Goal: Task Accomplishment & Management: Use online tool/utility

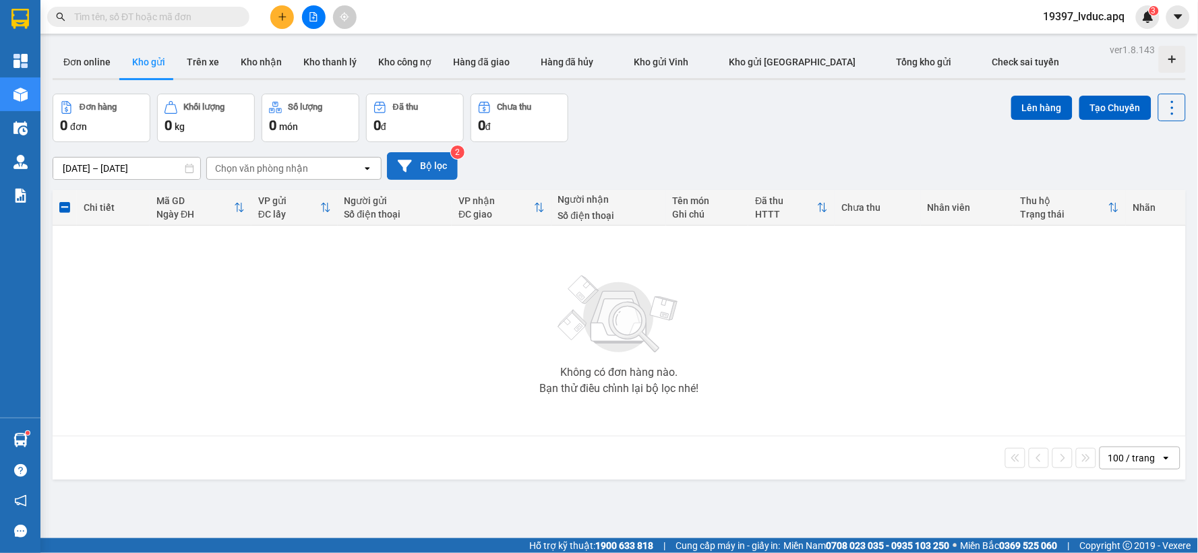
click at [427, 164] on button "Bộ lọc" at bounding box center [422, 166] width 71 height 28
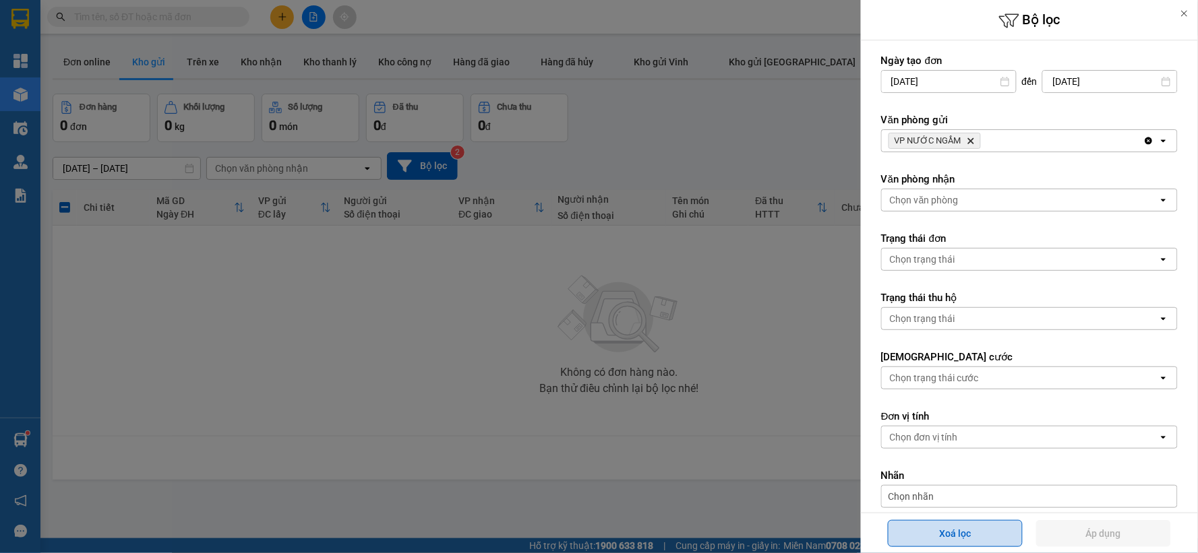
click at [962, 536] on button "Xoá lọc" at bounding box center [955, 533] width 135 height 27
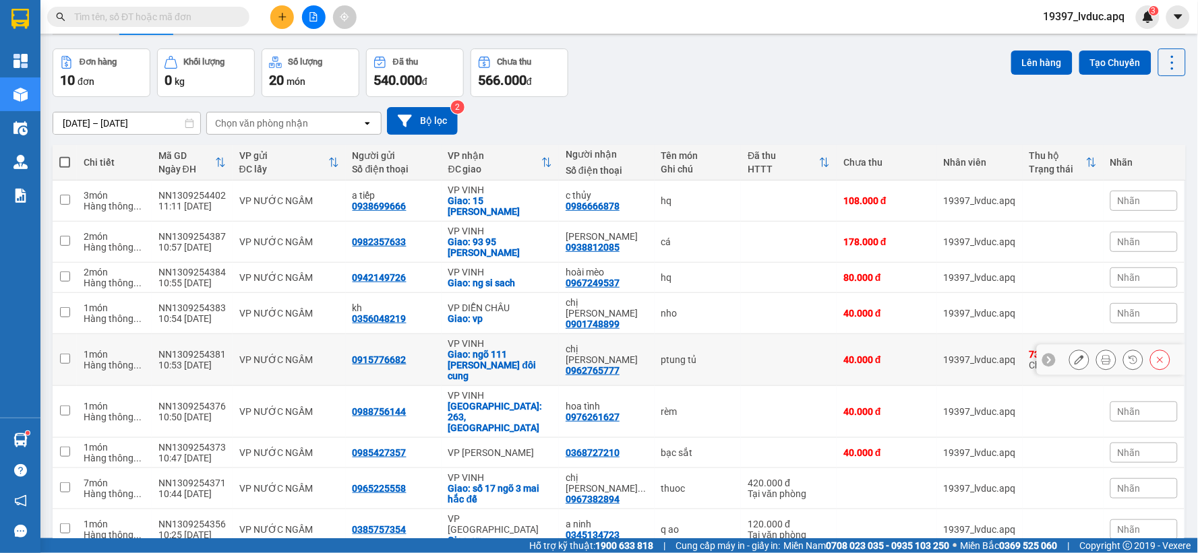
scroll to position [90, 0]
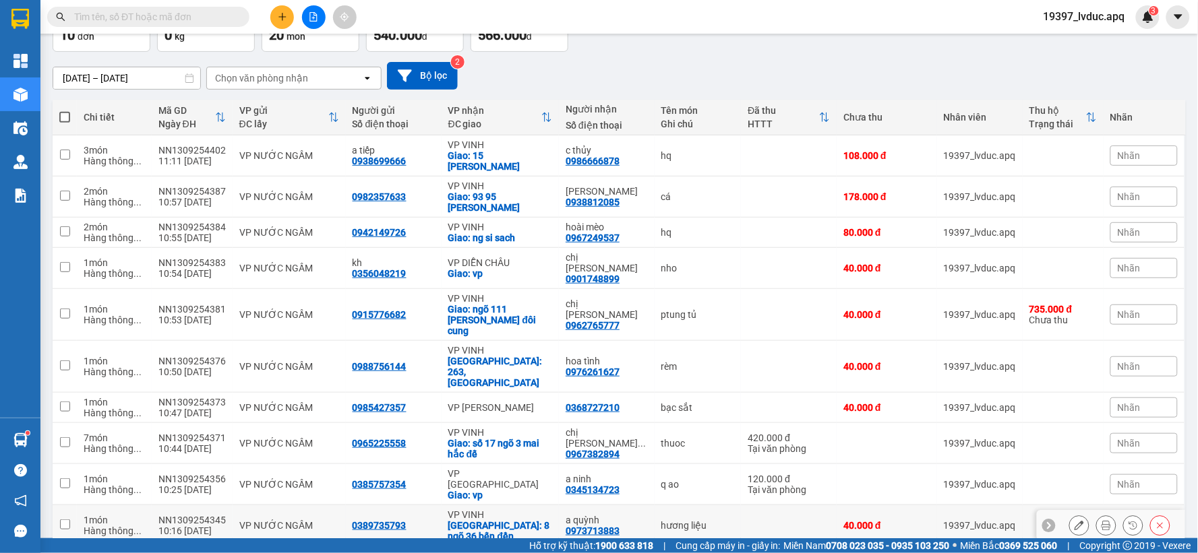
click at [328, 505] on td "VP NƯỚC NGẦM" at bounding box center [289, 525] width 113 height 41
checkbox input "true"
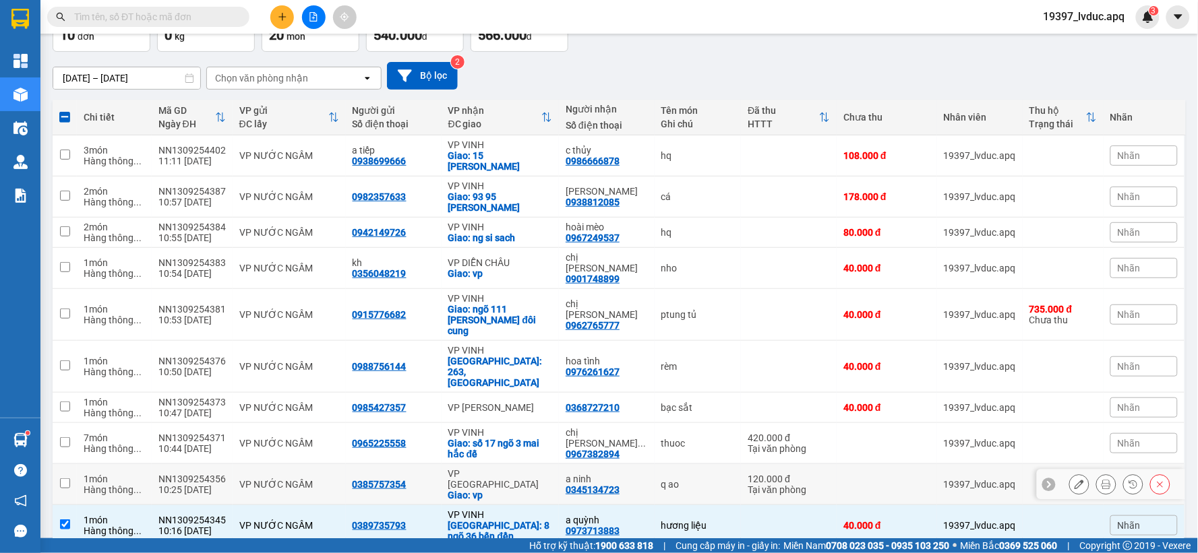
click at [332, 479] on div "VP NƯỚC NGẦM" at bounding box center [289, 484] width 100 height 11
checkbox input "true"
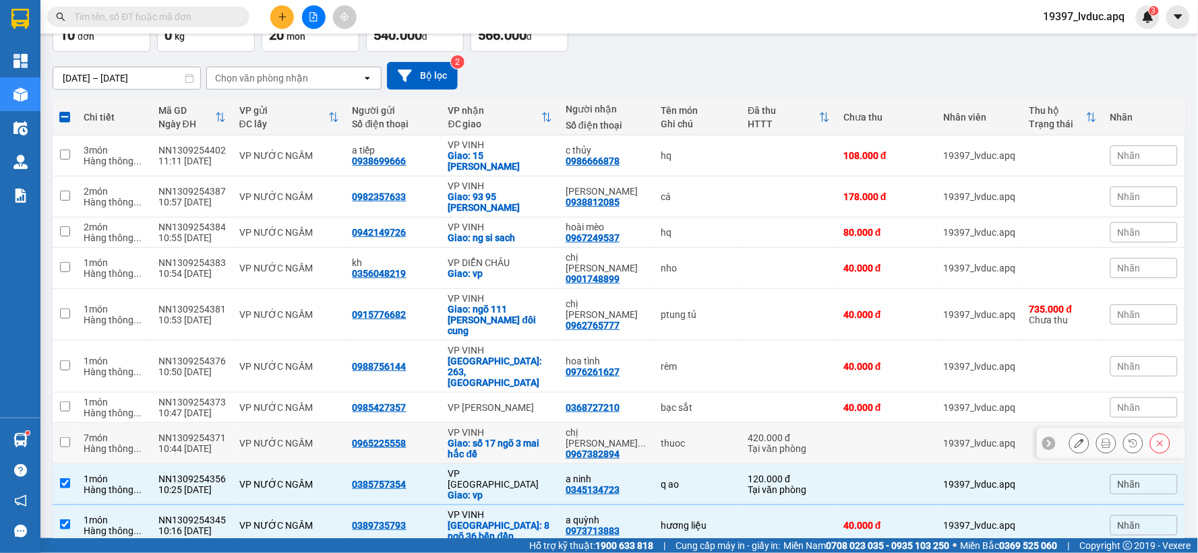
click at [346, 423] on td "0965225558" at bounding box center [394, 443] width 96 height 41
checkbox input "true"
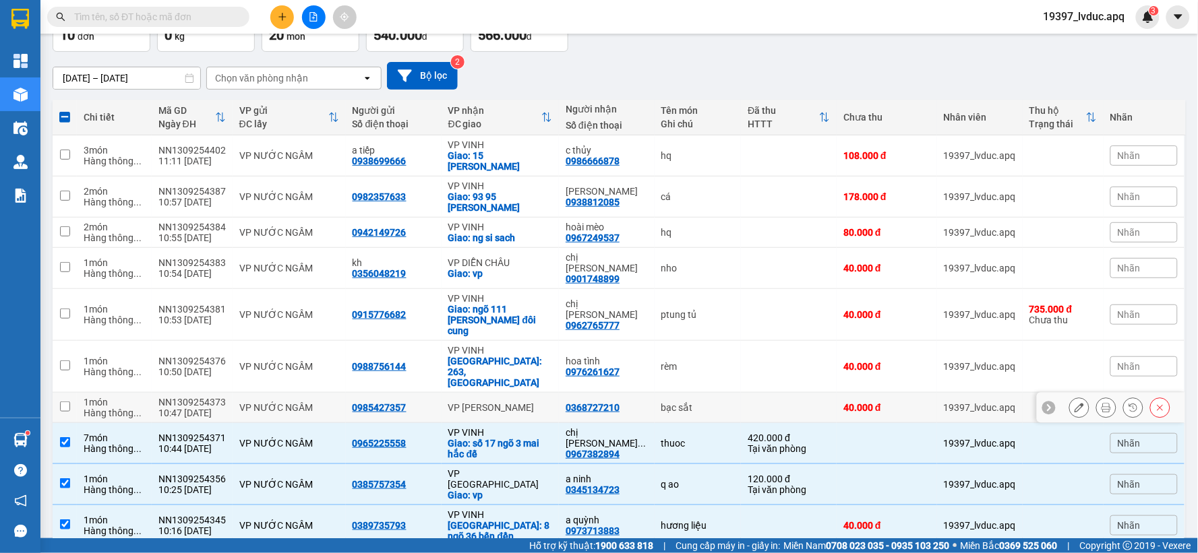
click at [349, 393] on td "0985427357" at bounding box center [394, 408] width 96 height 30
checkbox input "true"
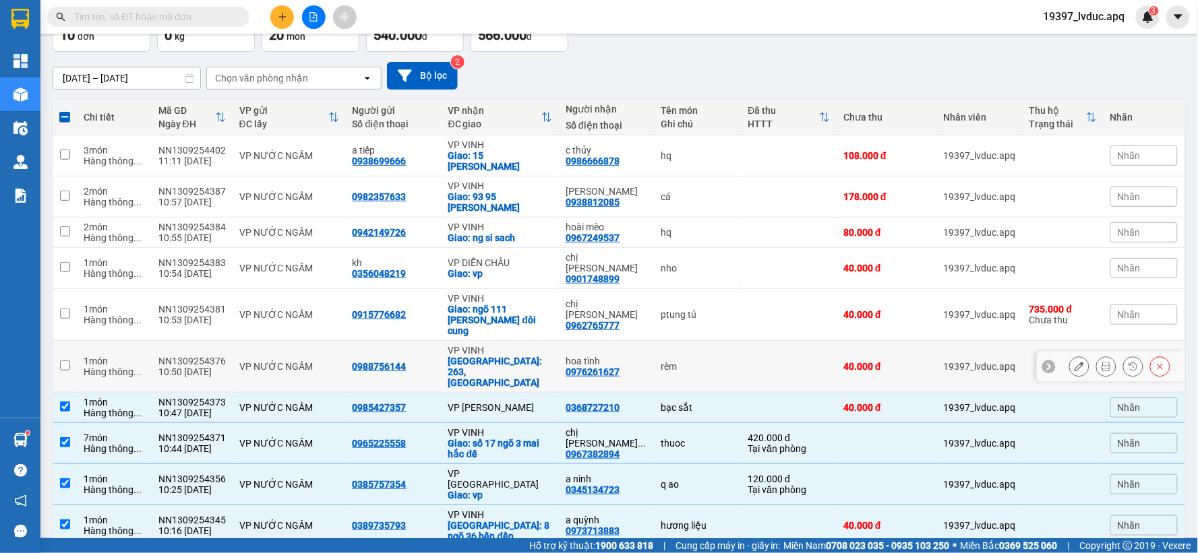
click at [346, 341] on td "0988756144" at bounding box center [394, 367] width 96 height 52
checkbox input "true"
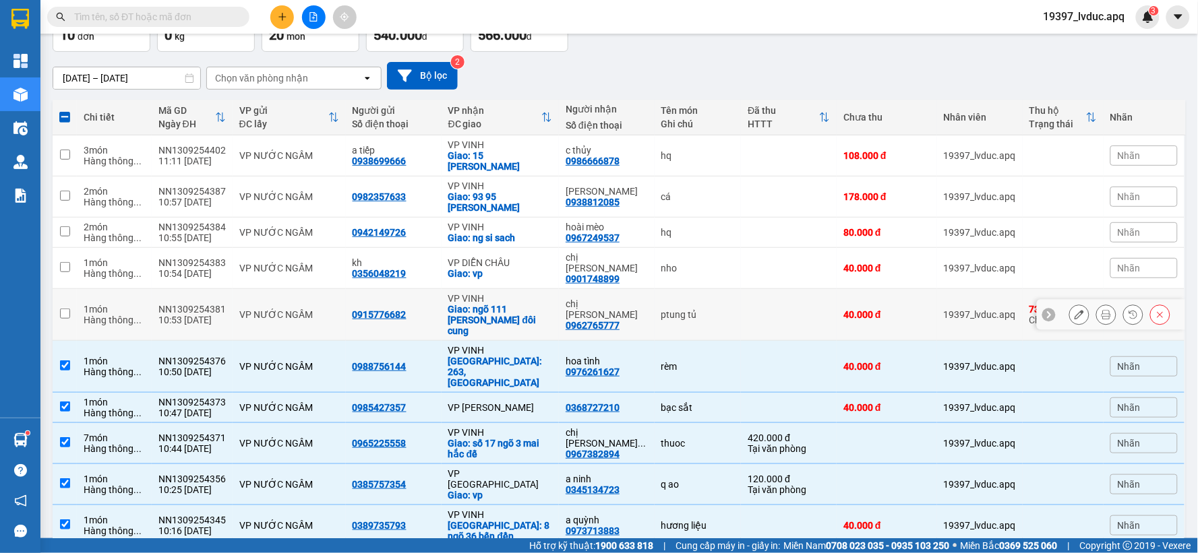
click at [349, 289] on td "0915776682" at bounding box center [394, 315] width 96 height 52
checkbox input "true"
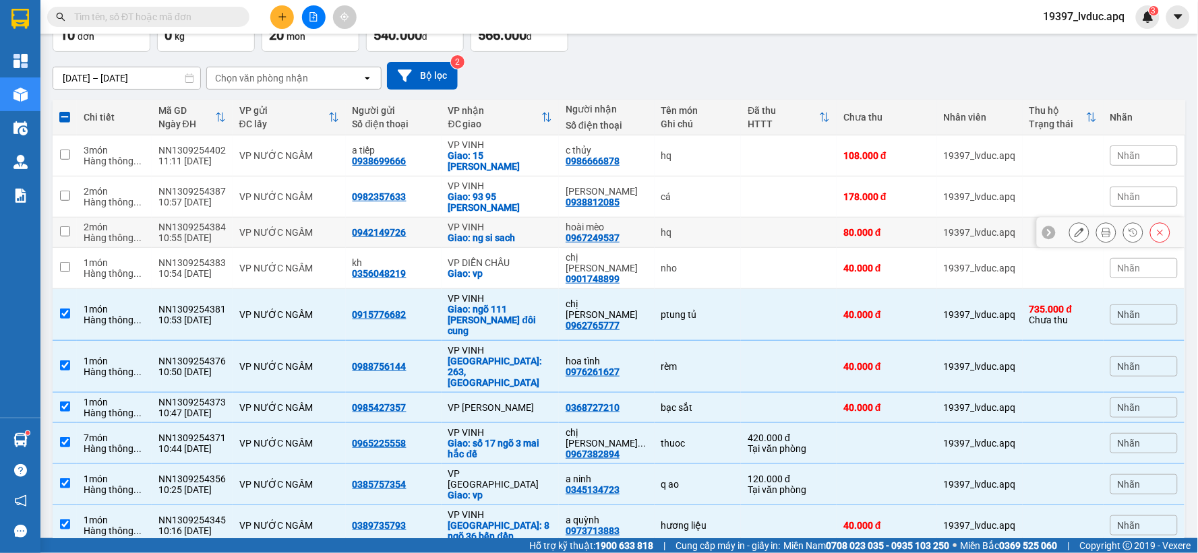
click at [355, 227] on div "0942149726" at bounding box center [379, 232] width 54 height 11
click at [365, 191] on div "0982357633" at bounding box center [379, 196] width 54 height 11
click at [423, 137] on td "a tiếp 0938699666" at bounding box center [394, 155] width 96 height 41
checkbox input "true"
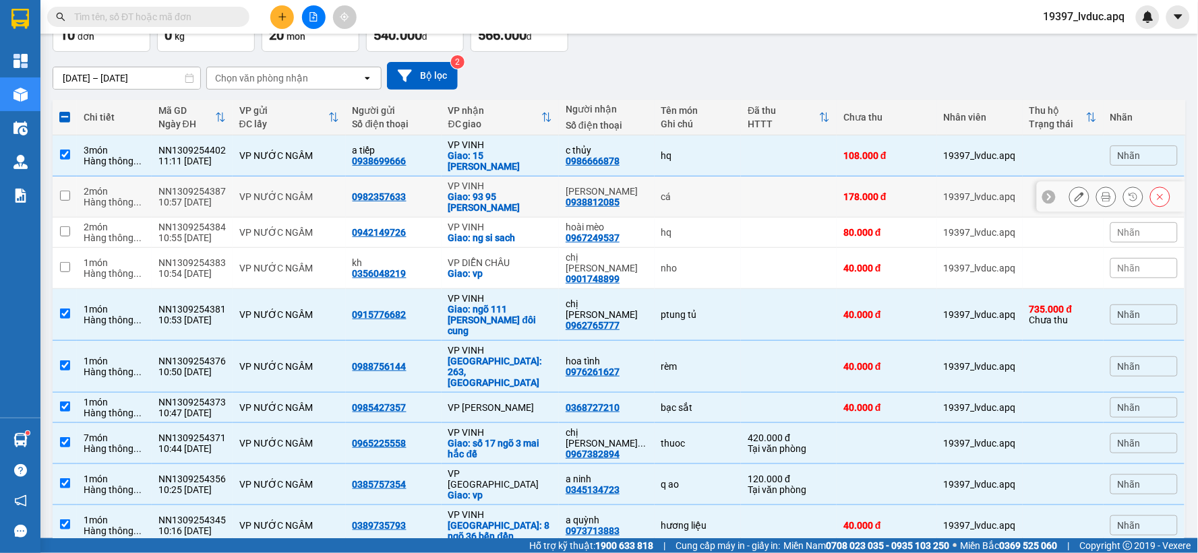
click at [433, 177] on td "0982357633" at bounding box center [394, 197] width 96 height 41
checkbox input "true"
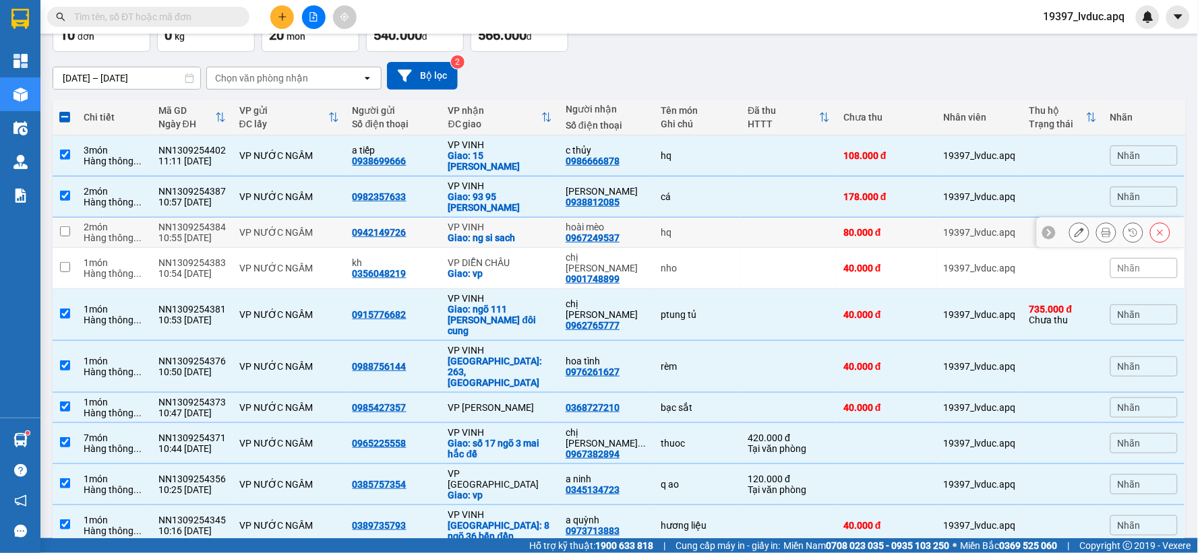
drag, startPoint x: 430, startPoint y: 204, endPoint x: 428, endPoint y: 212, distance: 9.0
click at [430, 218] on td "0942149726" at bounding box center [394, 233] width 96 height 30
checkbox input "true"
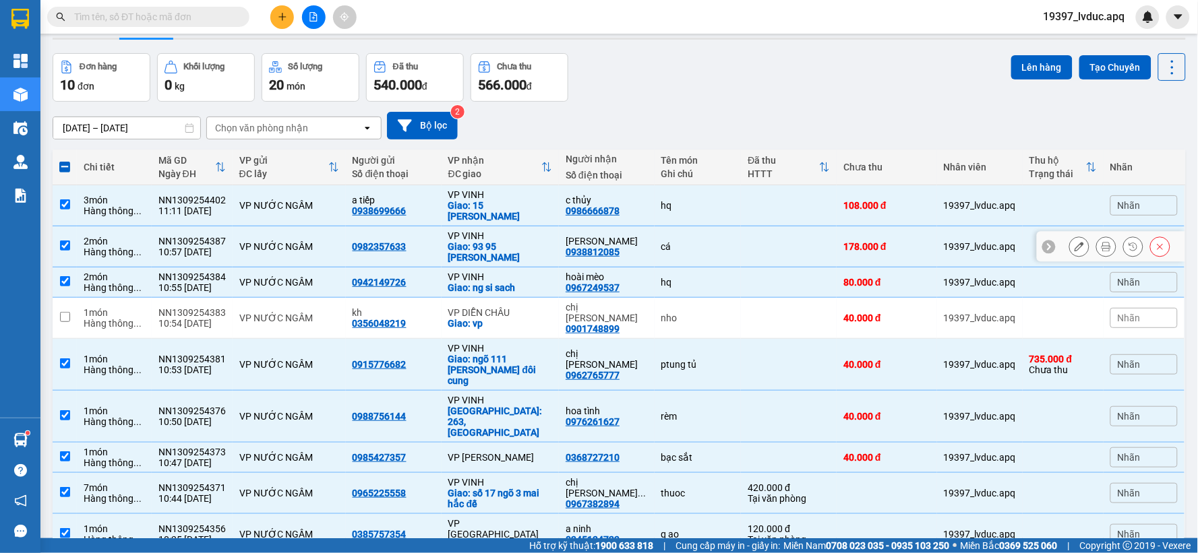
scroll to position [16, 0]
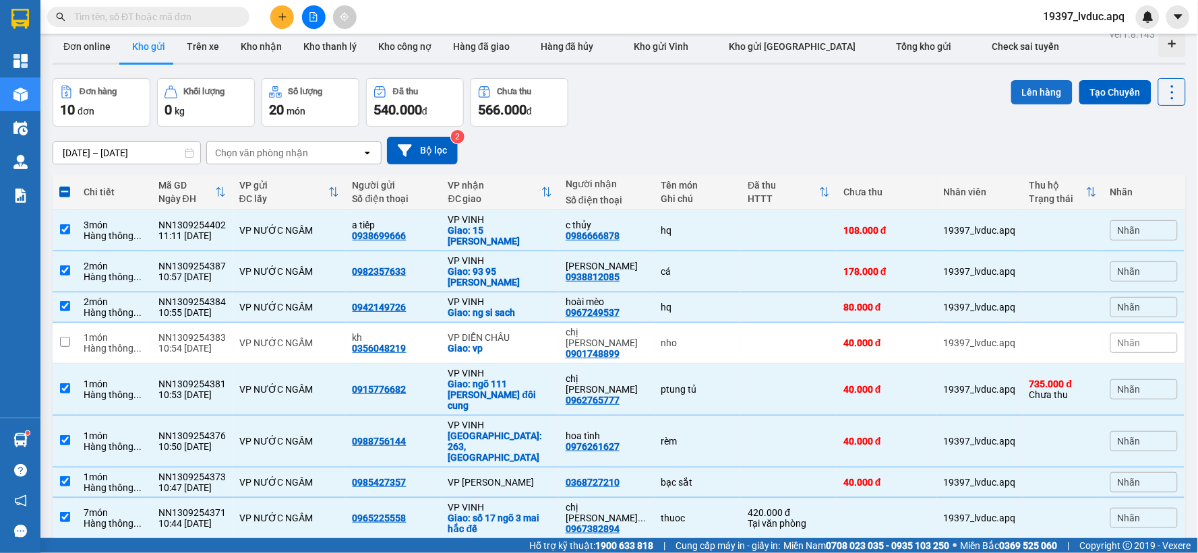
click at [1022, 100] on button "Lên hàng" at bounding box center [1041, 92] width 61 height 24
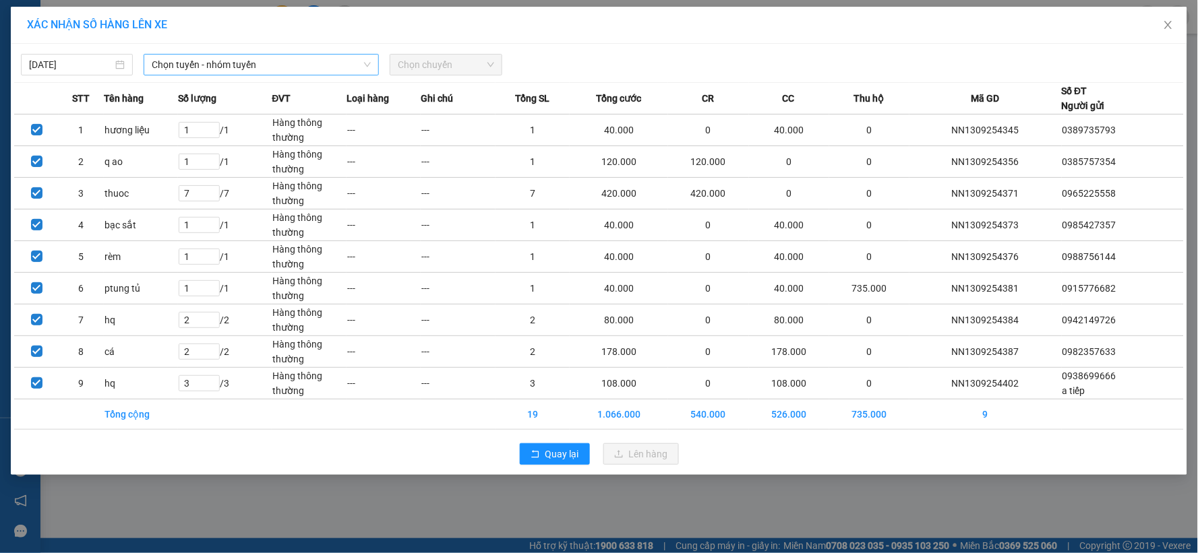
click at [182, 65] on span "Chọn tuyến - nhóm tuyến" at bounding box center [261, 65] width 219 height 20
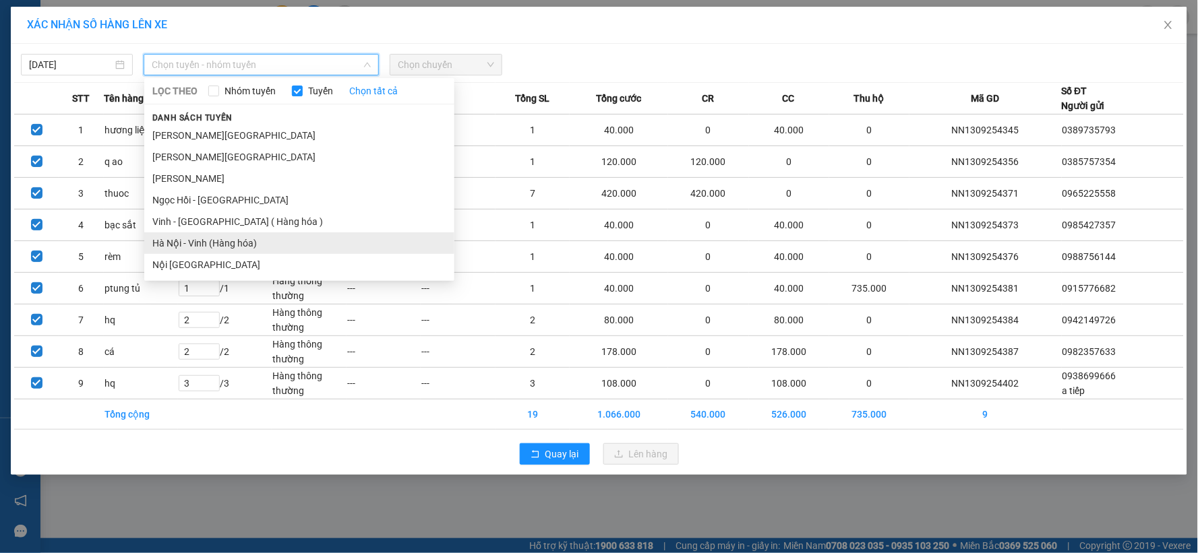
click at [240, 246] on li "Hà Nội - Vinh (Hàng hóa)" at bounding box center [299, 244] width 310 height 22
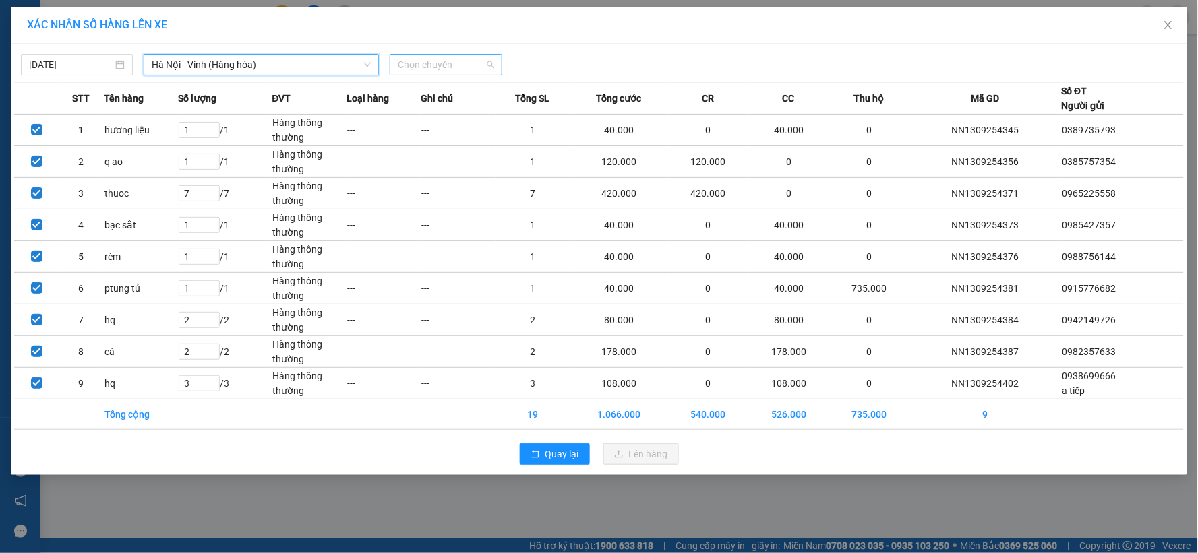
click at [458, 61] on span "Chọn chuyến" at bounding box center [446, 65] width 96 height 20
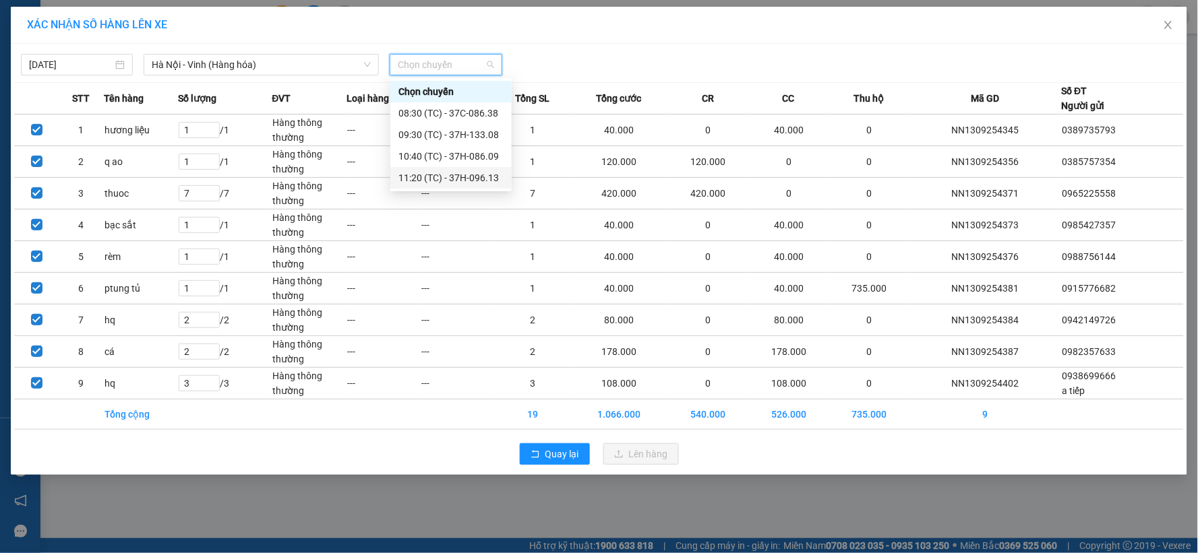
click at [468, 178] on div "11:20 (TC) - 37H-096.13" at bounding box center [450, 178] width 105 height 15
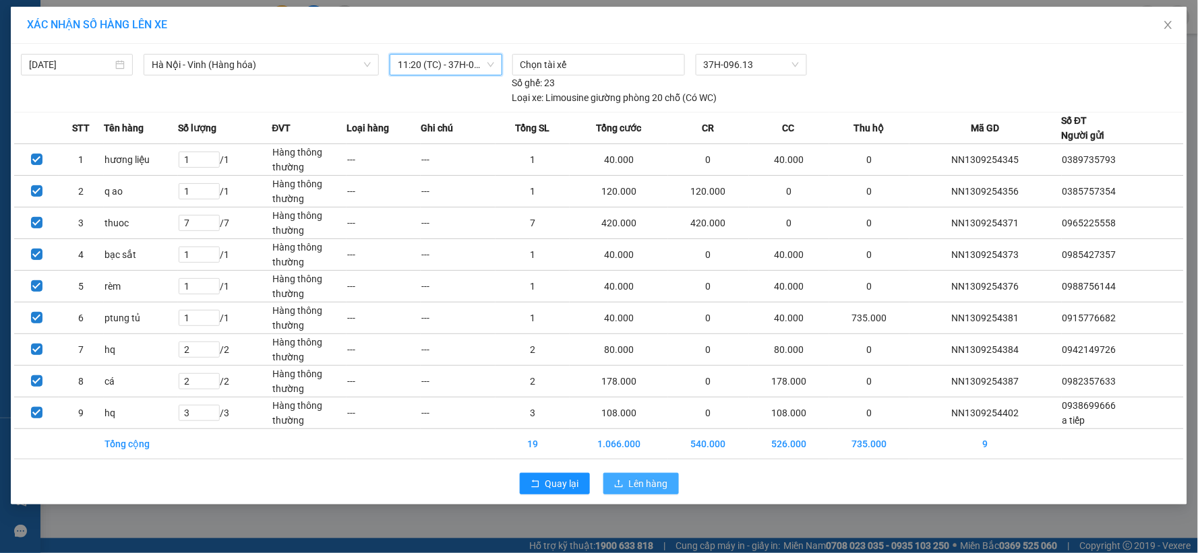
click at [638, 482] on span "Lên hàng" at bounding box center [648, 484] width 39 height 15
